Goal: Information Seeking & Learning: Learn about a topic

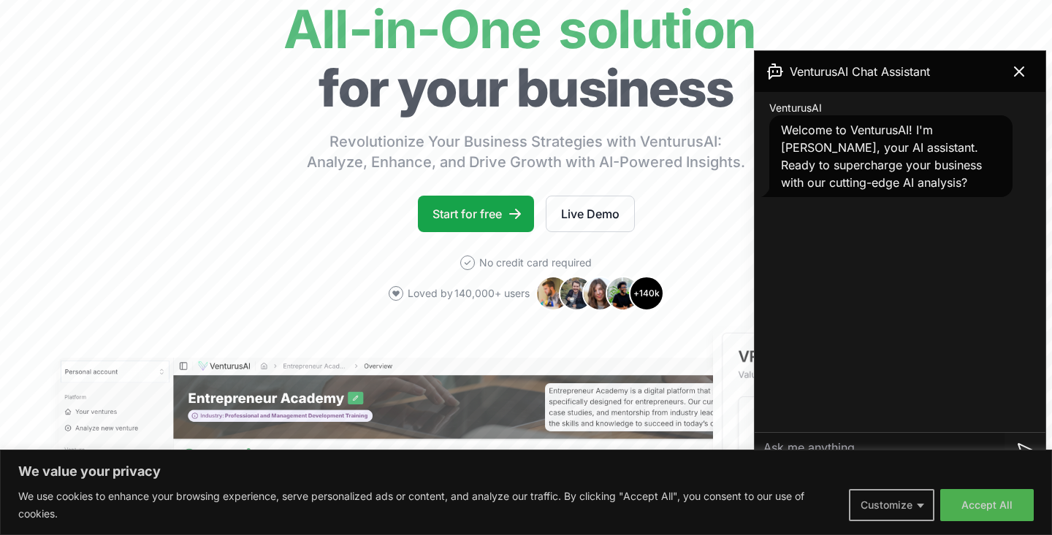
scroll to position [131, 0]
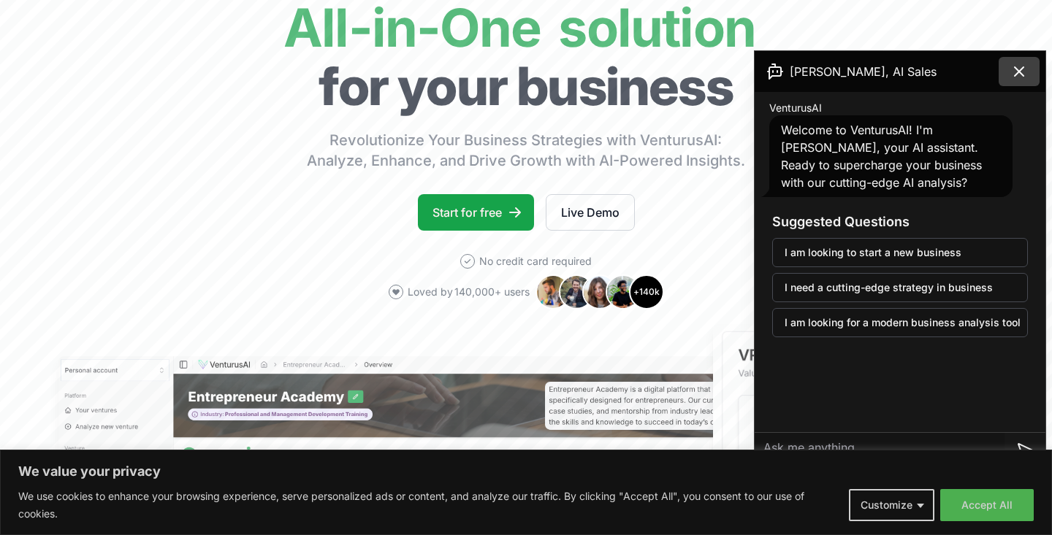
click at [1018, 75] on icon at bounding box center [1019, 72] width 18 height 18
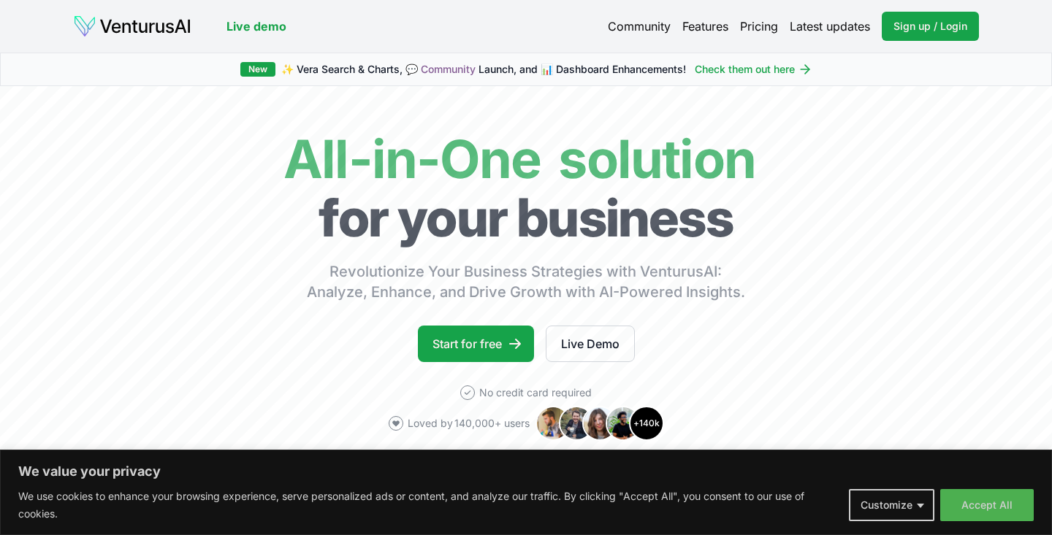
scroll to position [0, 0]
click at [755, 21] on link "Pricing" at bounding box center [759, 27] width 38 height 18
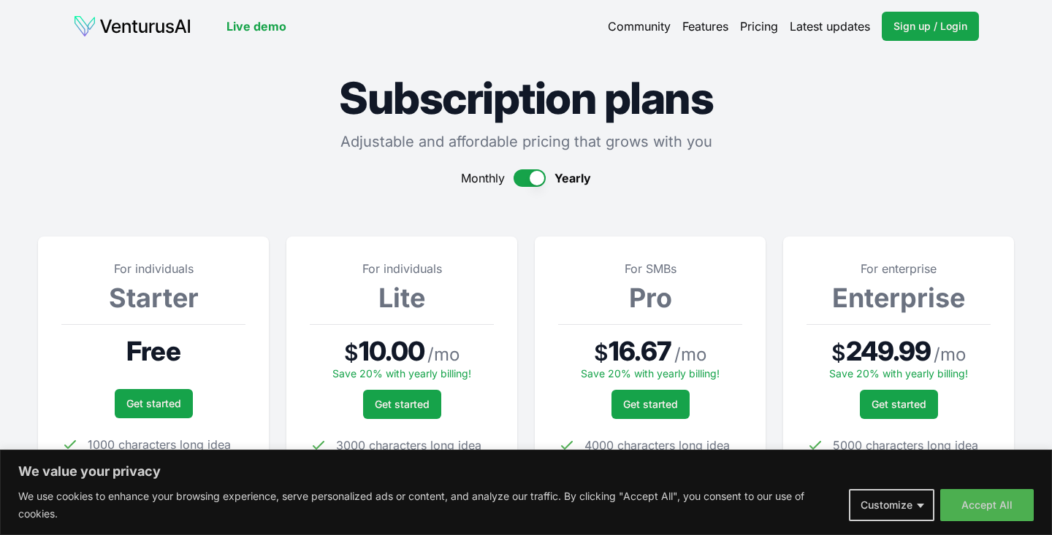
click at [153, 12] on header "Live demo Community Features Pricing Latest updates Sign up / Login Login" at bounding box center [526, 26] width 906 height 29
click at [159, 21] on img at bounding box center [132, 26] width 118 height 23
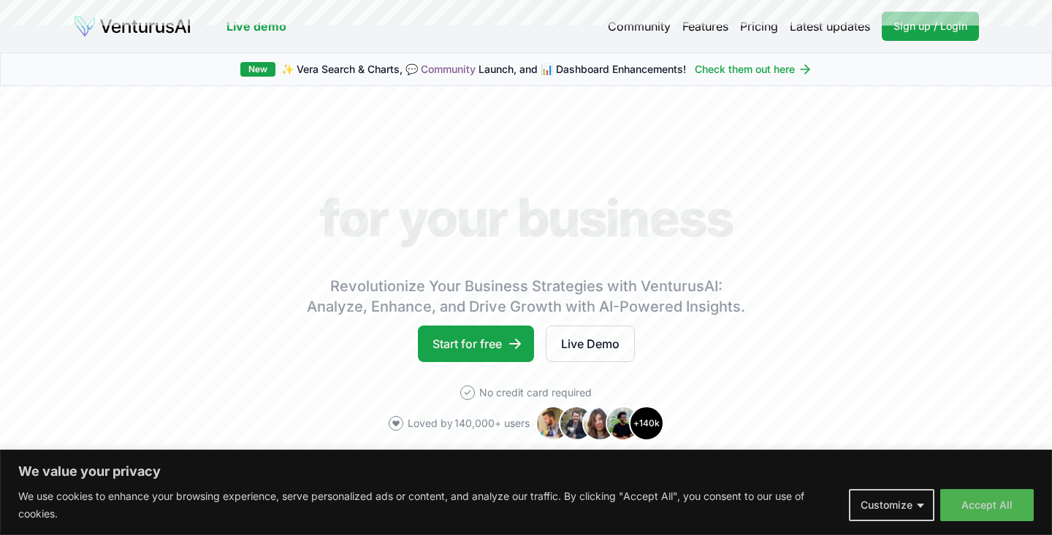
click at [269, 30] on link "Live demo" at bounding box center [256, 27] width 60 height 18
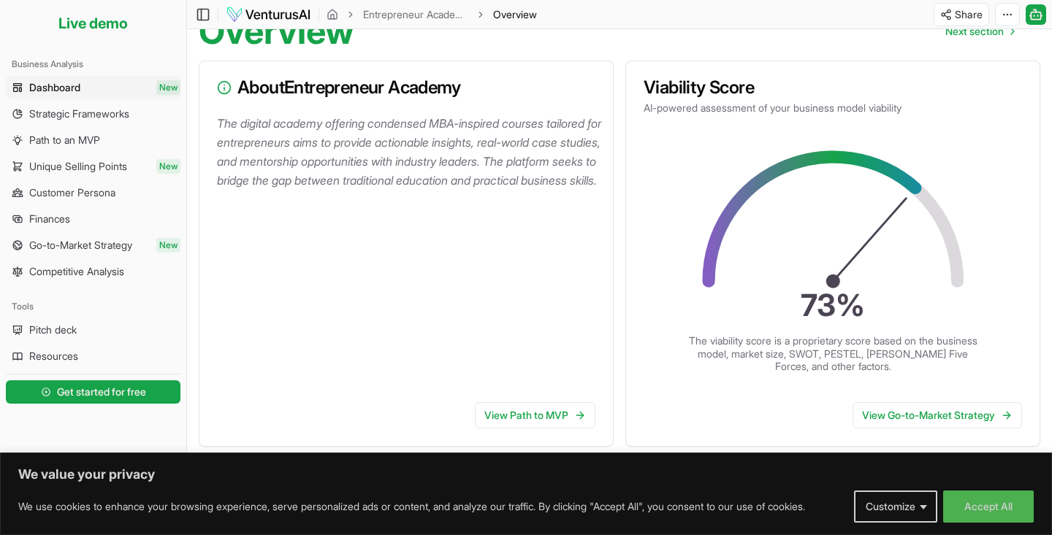
scroll to position [98, 0]
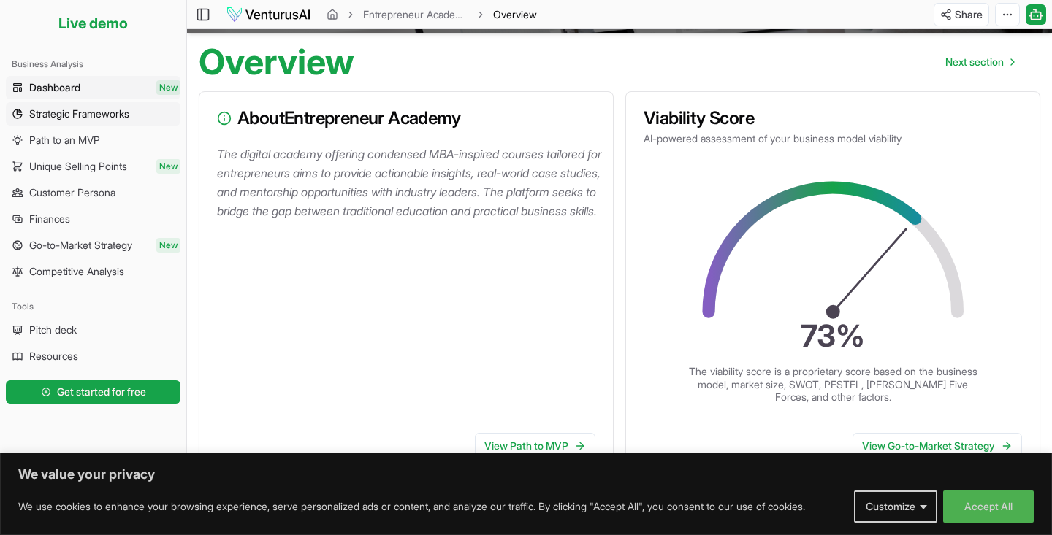
click at [94, 113] on span "Strategic Frameworks" at bounding box center [79, 114] width 100 height 15
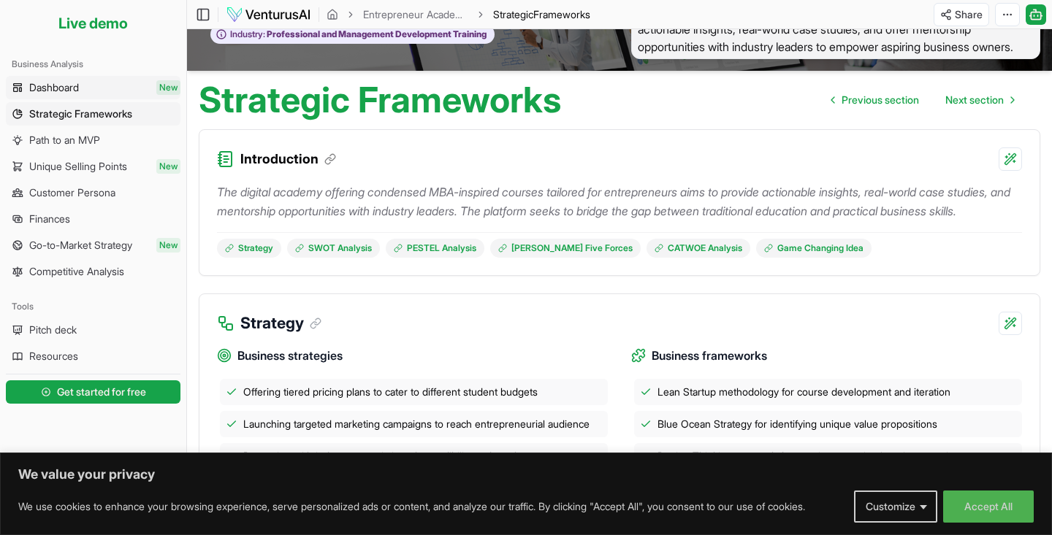
scroll to position [34, 0]
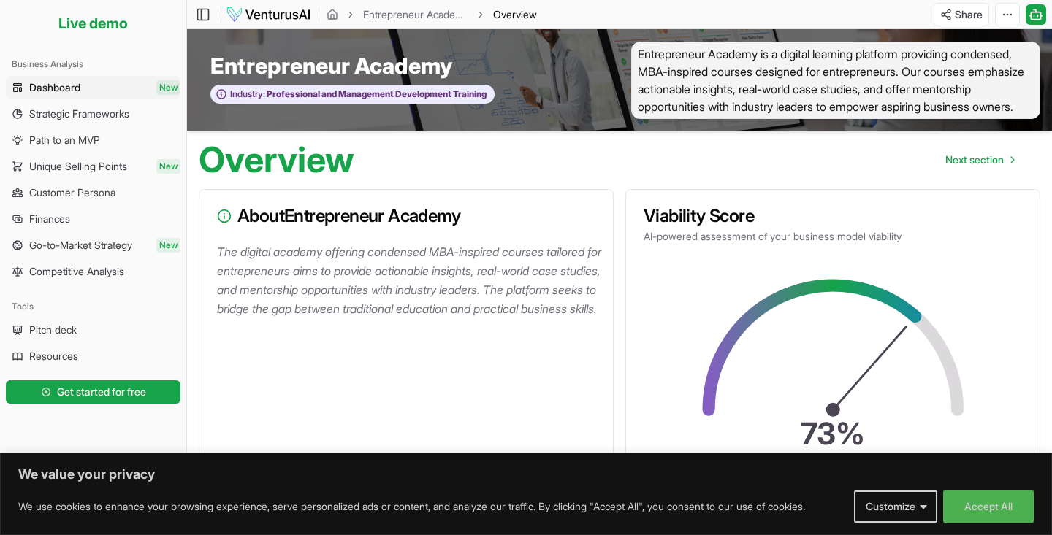
click at [110, 28] on li "Live demo" at bounding box center [93, 23] width 175 height 35
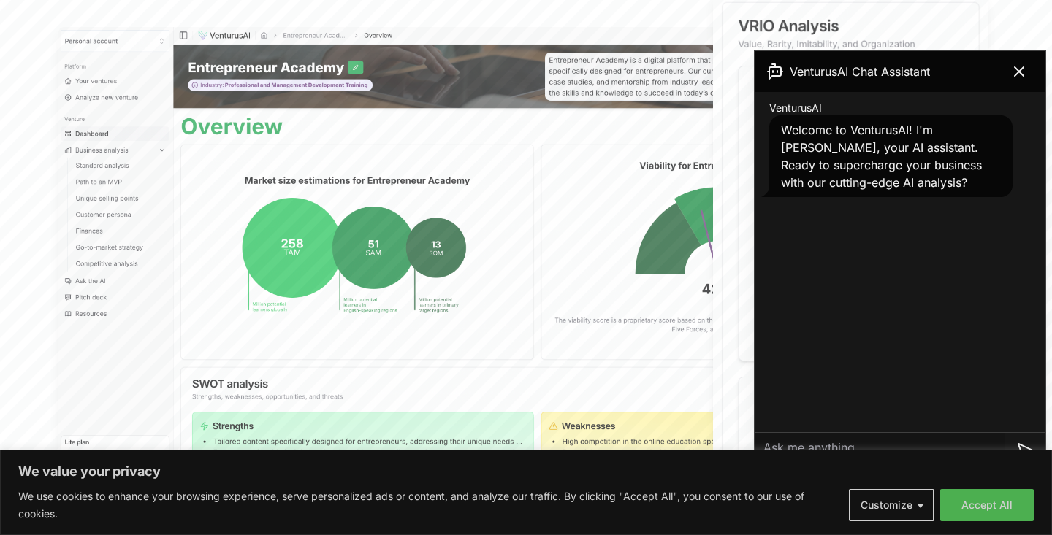
scroll to position [465, 0]
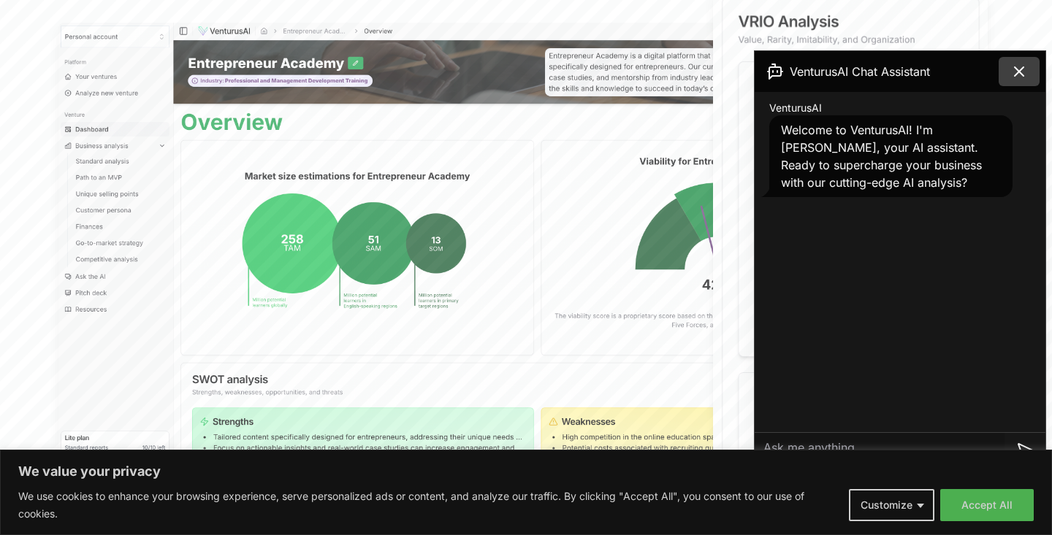
click at [1014, 80] on icon at bounding box center [1019, 72] width 18 height 18
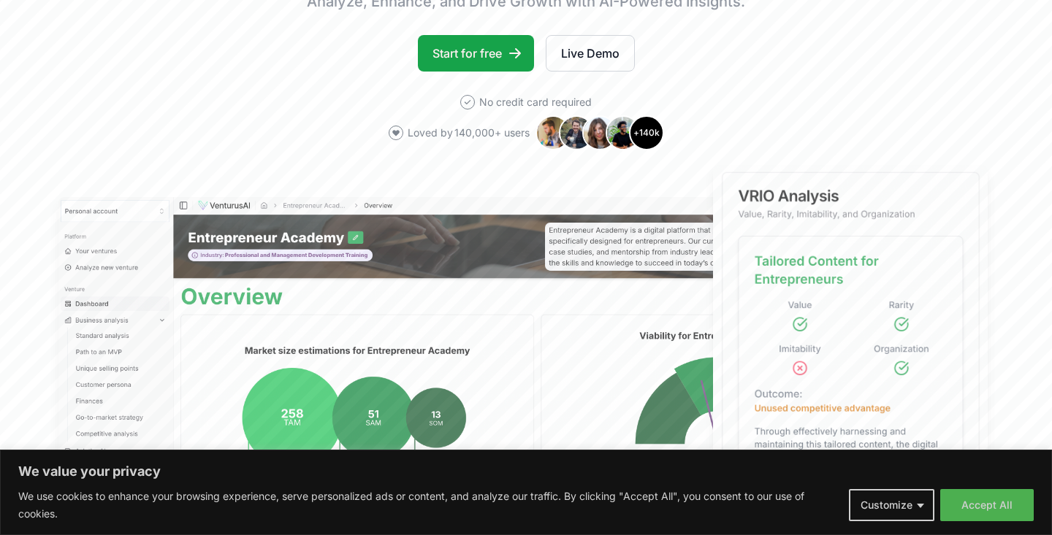
scroll to position [281, 0]
